Goal: Transaction & Acquisition: Purchase product/service

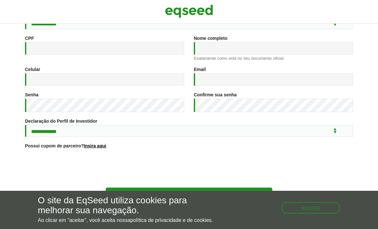
scroll to position [83, 0]
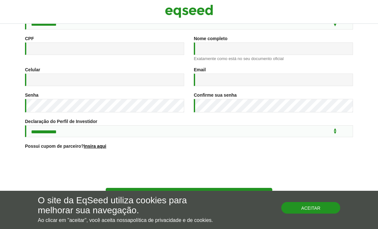
click at [324, 213] on button "Aceitar" at bounding box center [310, 208] width 59 height 12
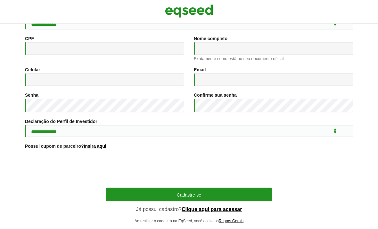
scroll to position [21, 0]
click at [226, 206] on link "Clique aqui para acessar" at bounding box center [212, 208] width 61 height 5
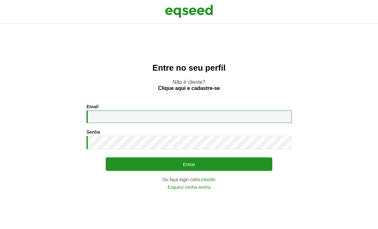
click at [263, 122] on input "Email *" at bounding box center [189, 116] width 205 height 13
click at [272, 123] on input "Email *" at bounding box center [189, 116] width 205 height 13
type input "**********"
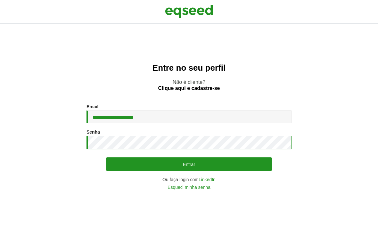
click at [189, 171] on button "Entrar" at bounding box center [189, 163] width 167 height 13
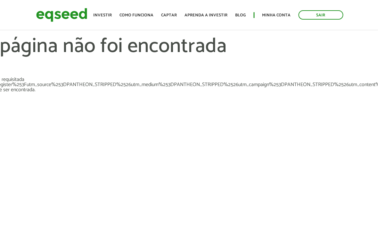
scroll to position [0, 19]
click at [108, 17] on link "Investir" at bounding box center [103, 15] width 19 height 4
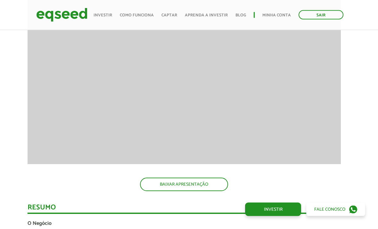
scroll to position [643, 5]
